Goal: Transaction & Acquisition: Purchase product/service

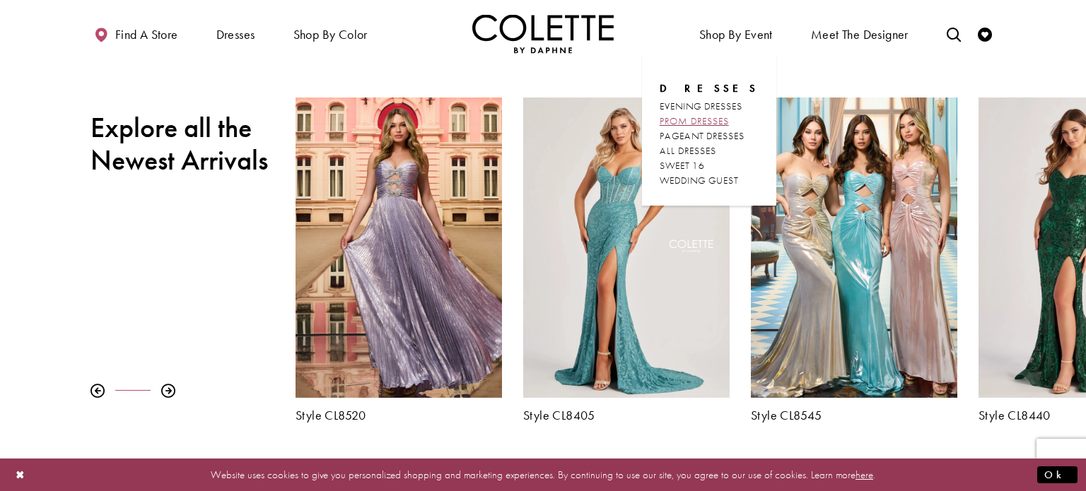
click at [715, 122] on span "PROM DRESSES" at bounding box center [693, 121] width 69 height 13
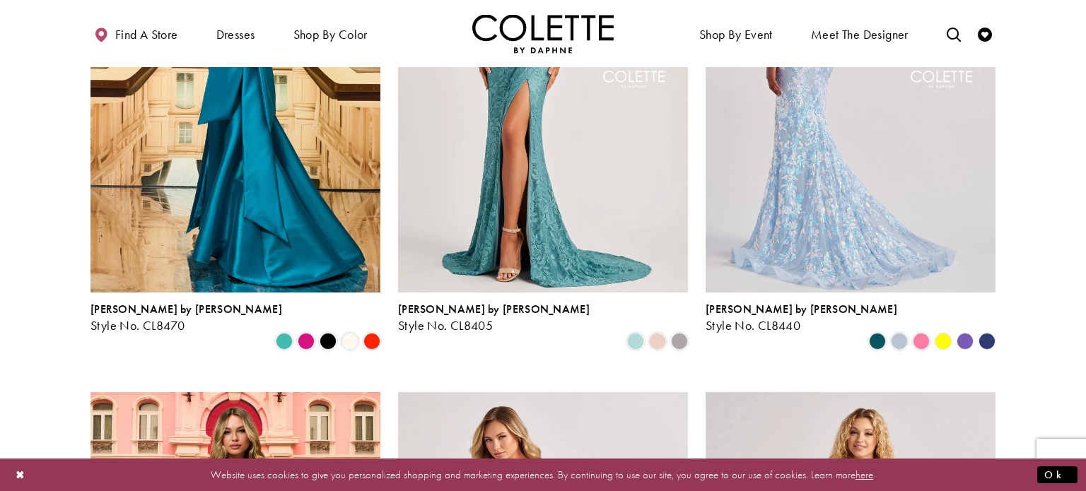
scroll to position [560, 0]
click at [876, 230] on img "Visit Colette by Daphne Style No. CL8440 Page" at bounding box center [850, 80] width 290 height 421
click at [844, 113] on img "Visit Colette by Daphne Style No. CL8440 Page" at bounding box center [850, 80] width 290 height 421
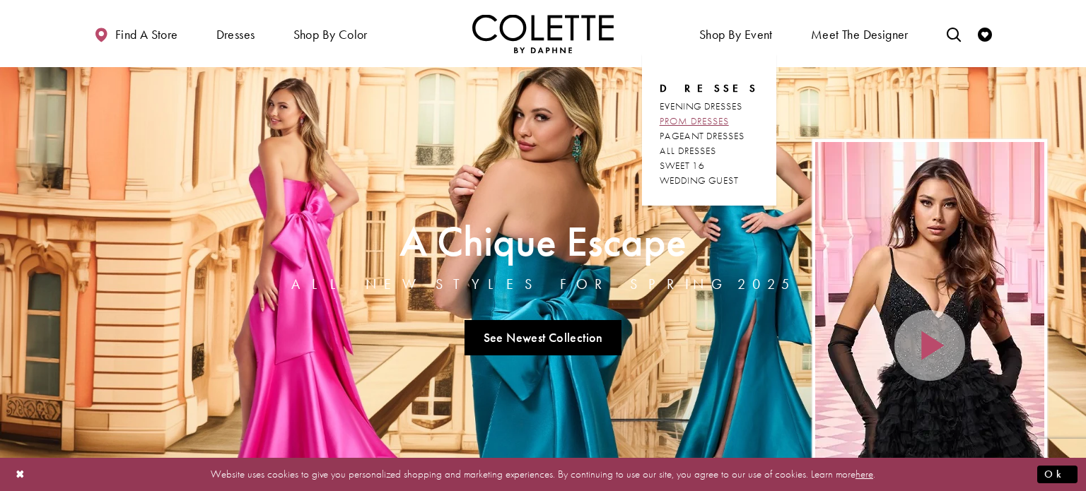
click at [725, 122] on span "PROM DRESSES" at bounding box center [693, 121] width 69 height 13
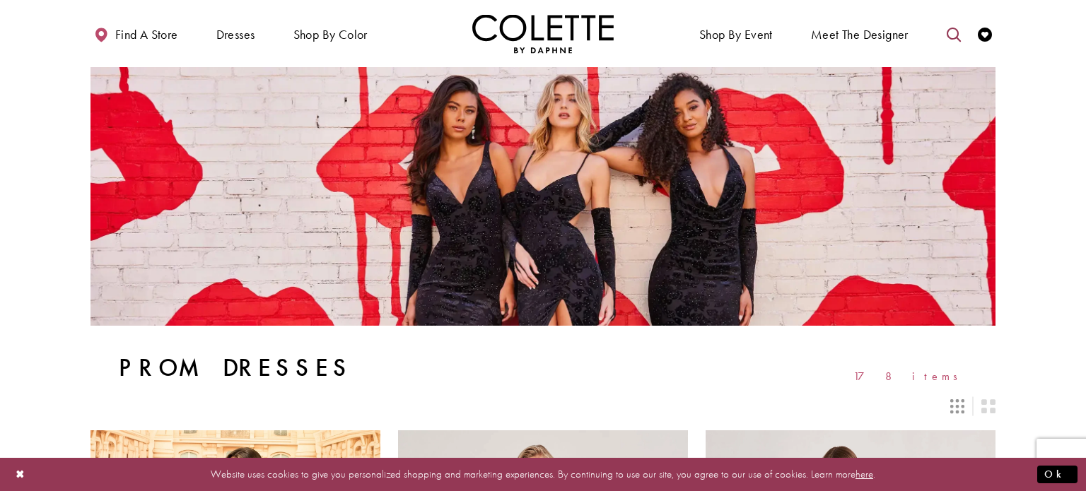
click at [953, 29] on icon "Toggle search" at bounding box center [953, 35] width 14 height 14
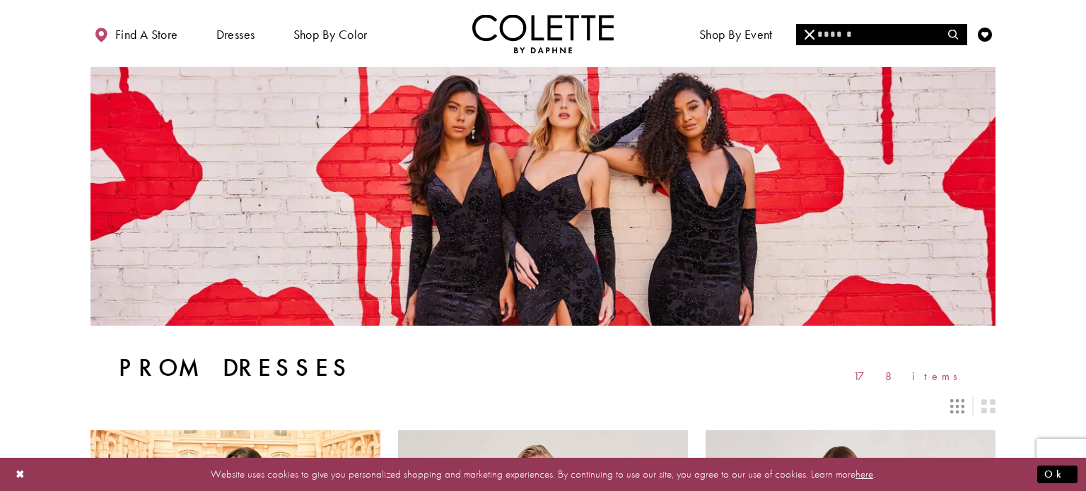
click at [907, 35] on input "Search" at bounding box center [881, 34] width 170 height 21
type input "*****"
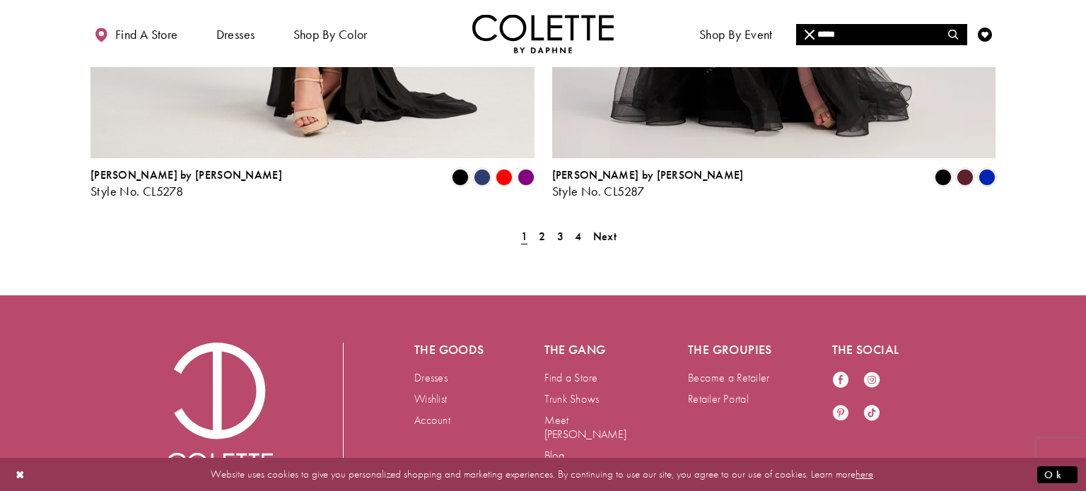
scroll to position [2718, 0]
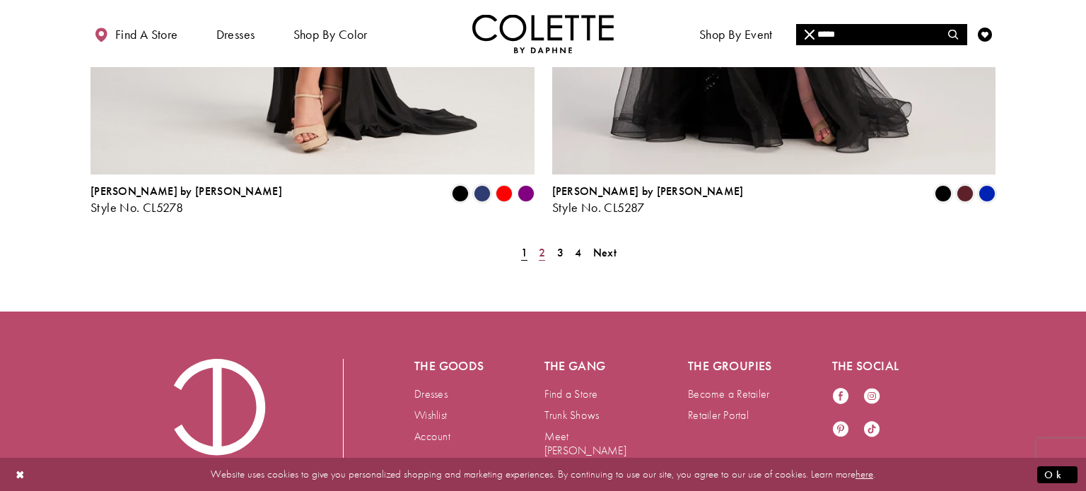
click at [543, 245] on span "2" at bounding box center [542, 252] width 6 height 15
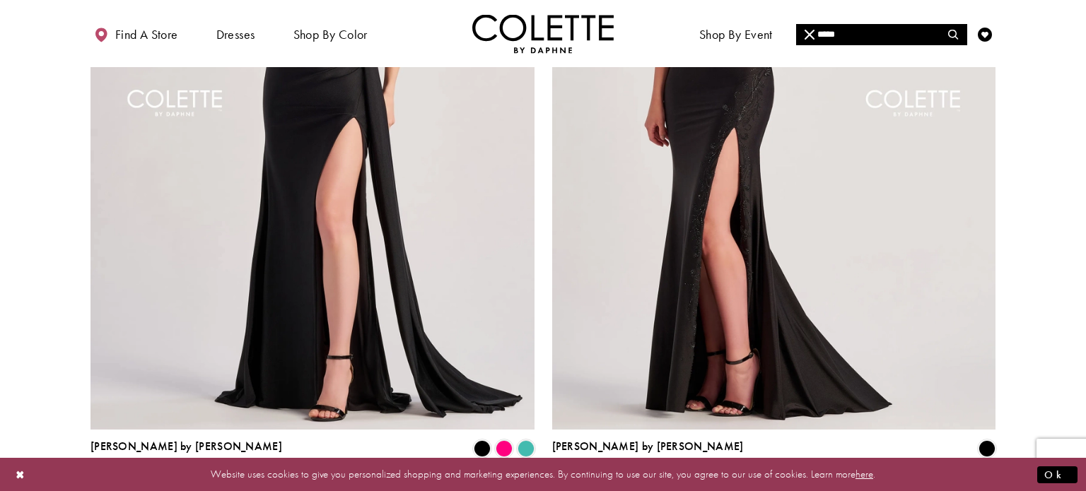
scroll to position [2625, 0]
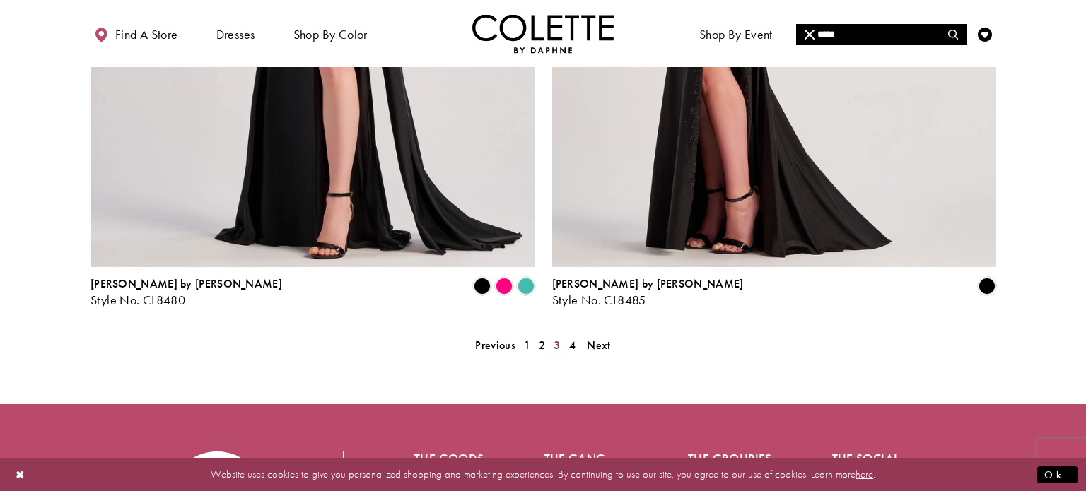
click at [555, 338] on span "3" at bounding box center [556, 345] width 6 height 15
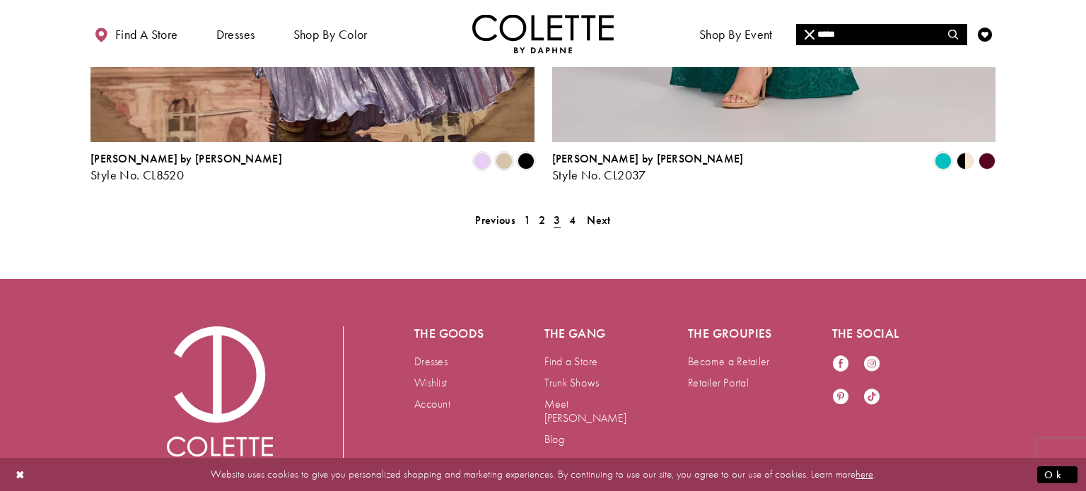
scroll to position [2763, 0]
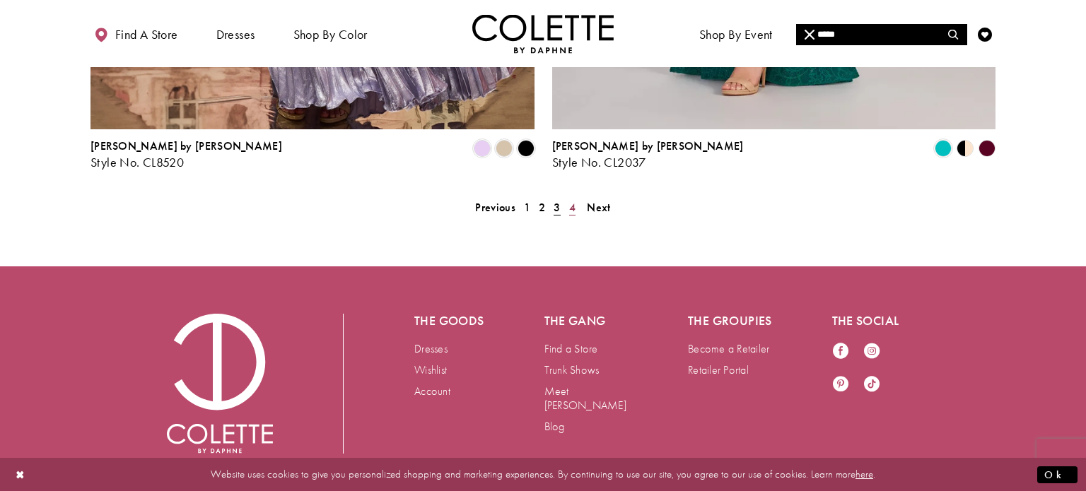
click at [573, 200] on span "4" at bounding box center [572, 207] width 6 height 15
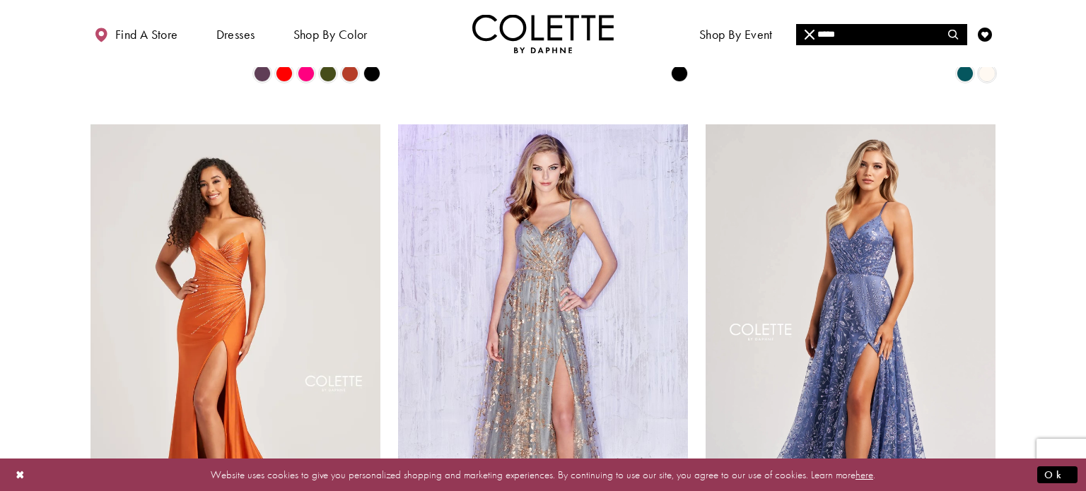
scroll to position [1194, 0]
